Goal: Find specific page/section: Locate a particular part of the current website

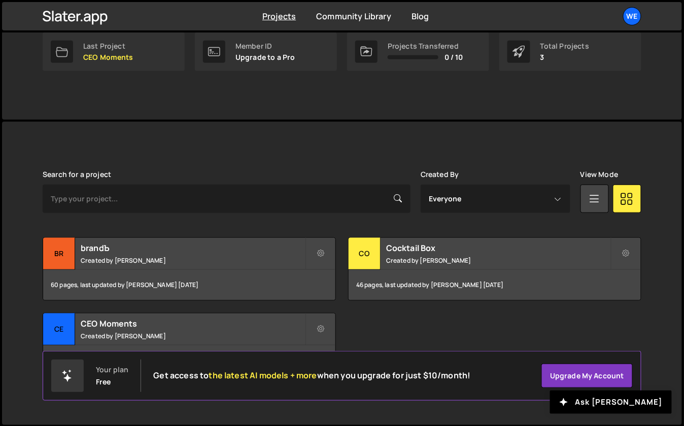
scroll to position [167, 0]
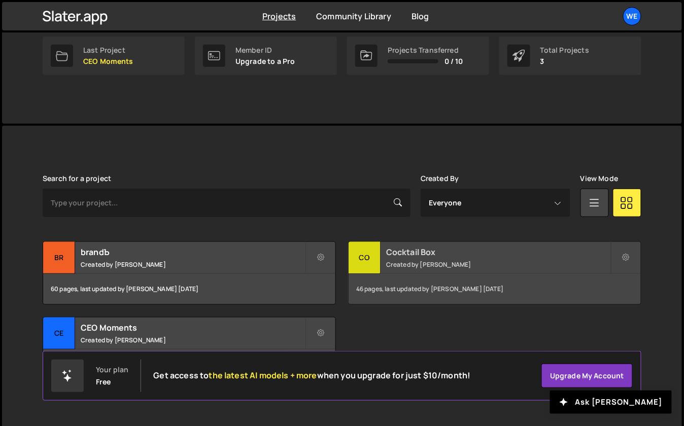
click at [416, 250] on h2 "Cocktail Box" at bounding box center [498, 252] width 224 height 11
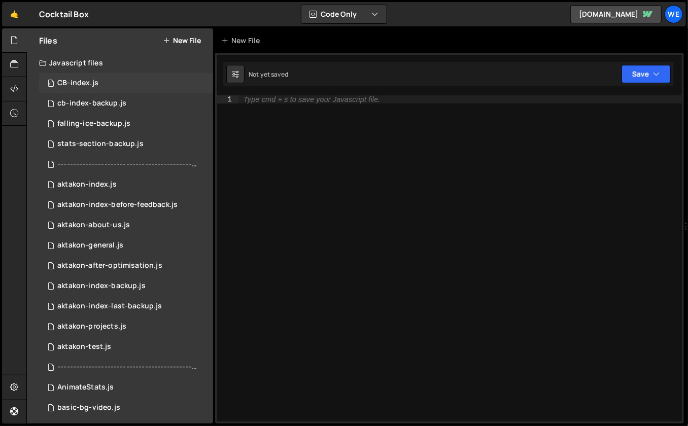
click at [97, 78] on div "0 CB-index.js 0" at bounding box center [126, 83] width 174 height 20
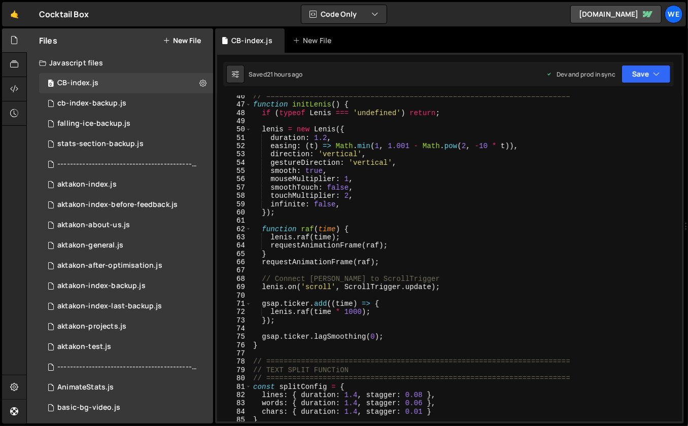
scroll to position [403, 0]
type textarea "});"
click at [470, 214] on div "// ====================================================================== funct…" at bounding box center [464, 264] width 427 height 344
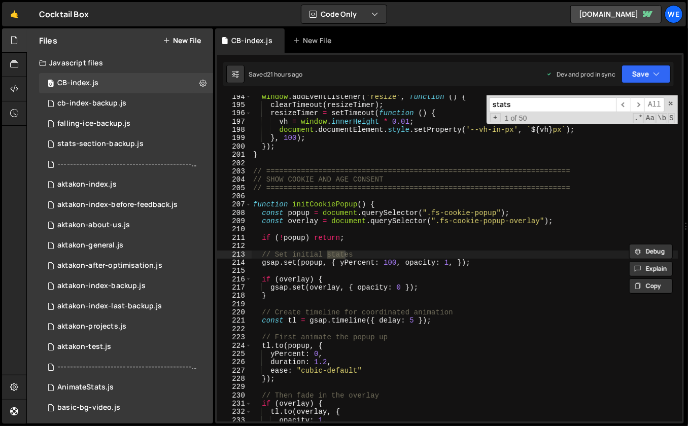
scroll to position [2576, 0]
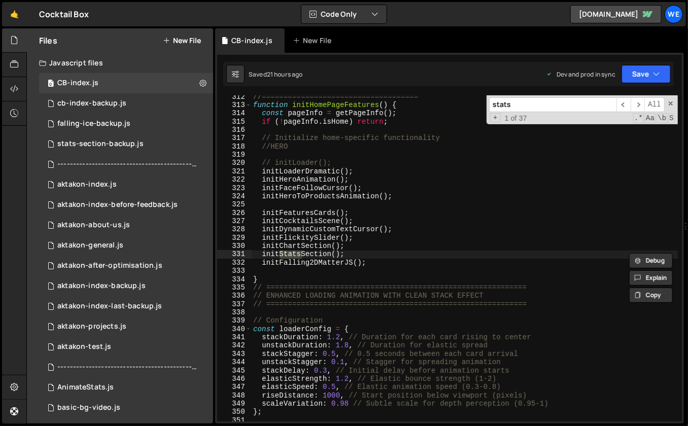
type input "stats"
click at [365, 252] on div "//==================================== function initHomePageFeatures ( ) { cons…" at bounding box center [464, 265] width 427 height 344
click at [445, 233] on div "//==================================== function initHomePageFeatures ( ) { cons…" at bounding box center [464, 265] width 427 height 344
type textarea "initDynamicCustomTextCursor();"
